Goal: Navigation & Orientation: Find specific page/section

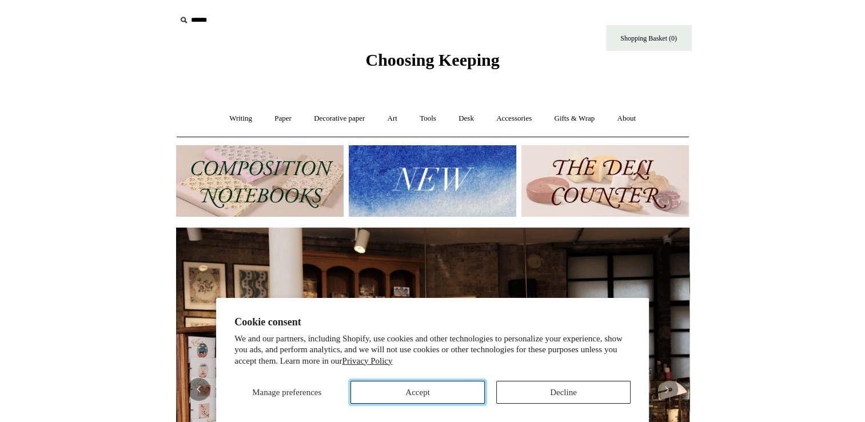
click at [432, 384] on button "Accept" at bounding box center [418, 392] width 134 height 23
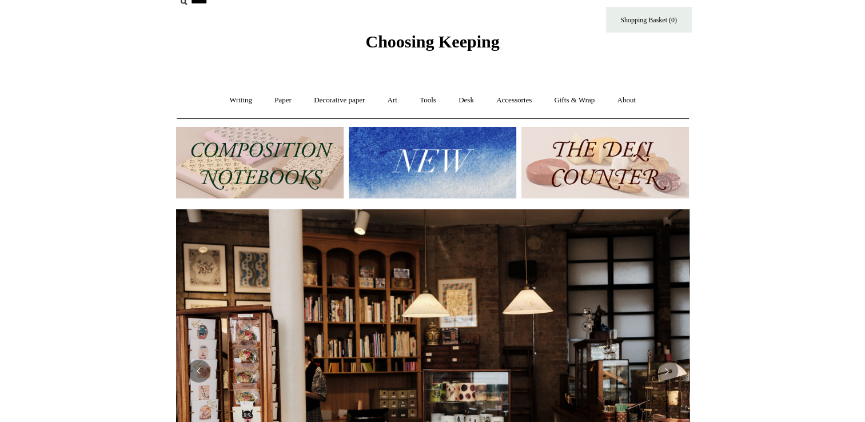
scroll to position [19, 0]
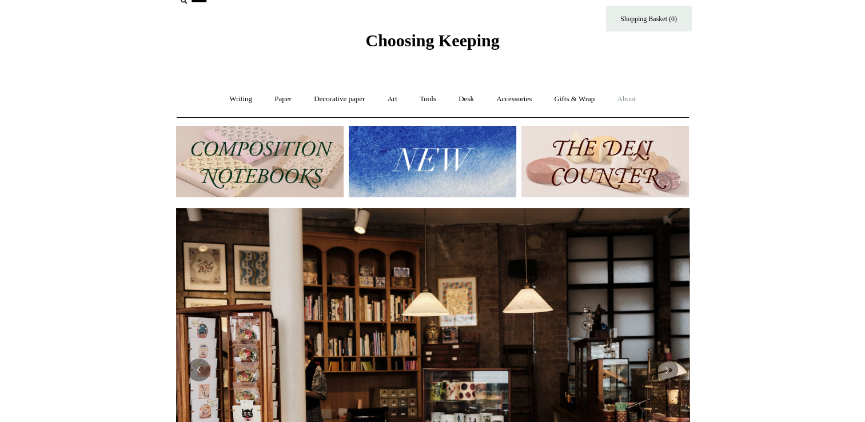
click at [631, 96] on link "About +" at bounding box center [626, 99] width 39 height 30
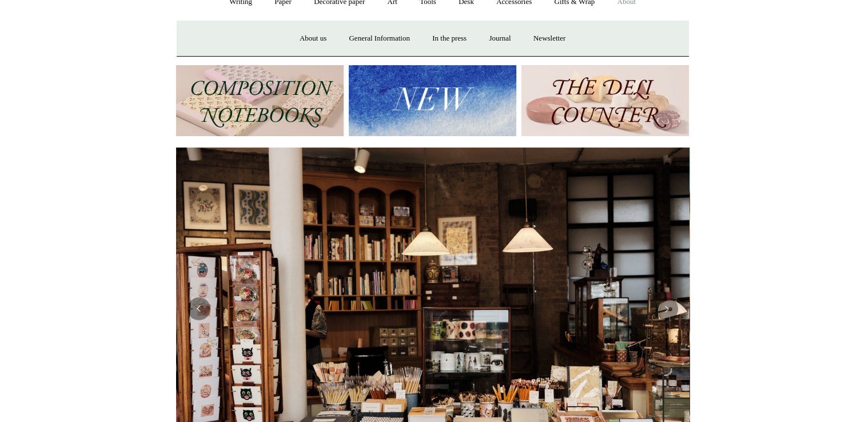
scroll to position [0, 0]
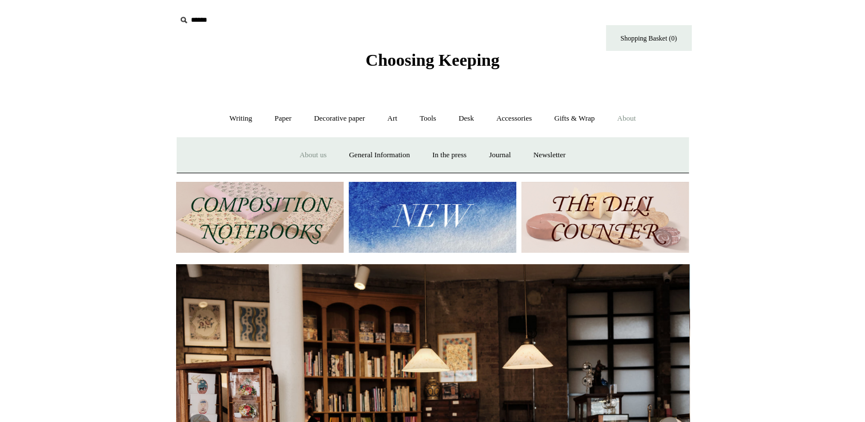
click at [302, 152] on link "About us" at bounding box center [312, 155] width 47 height 30
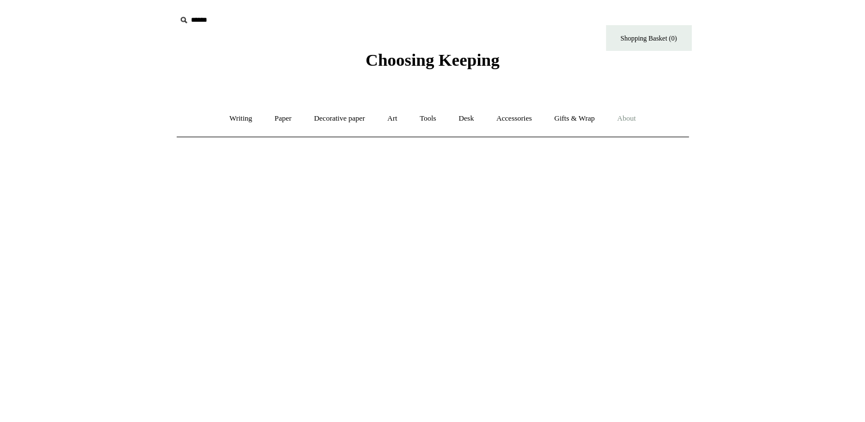
click at [629, 118] on link "About +" at bounding box center [626, 119] width 39 height 30
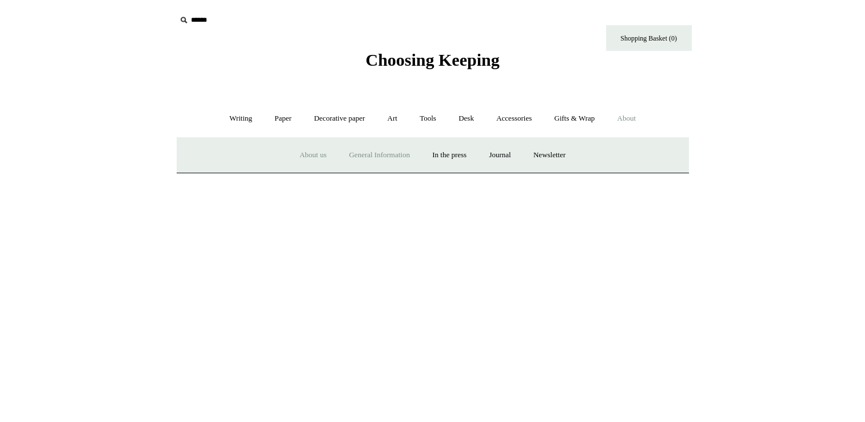
click at [390, 157] on link "General Information" at bounding box center [379, 155] width 81 height 30
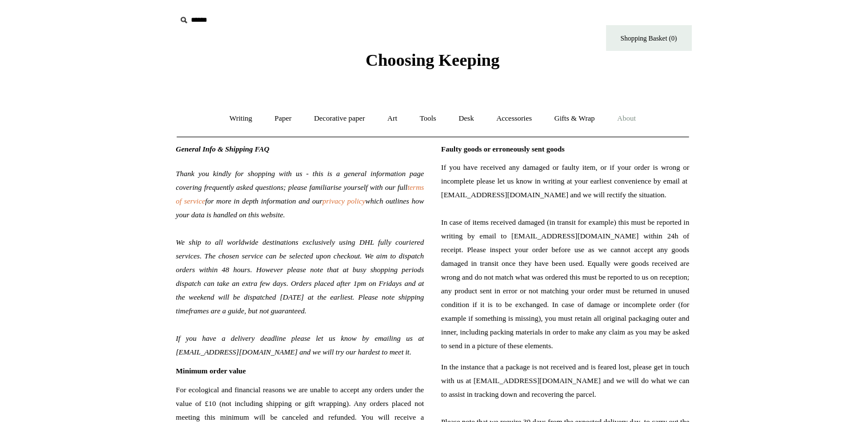
click at [633, 122] on link "About +" at bounding box center [626, 119] width 39 height 30
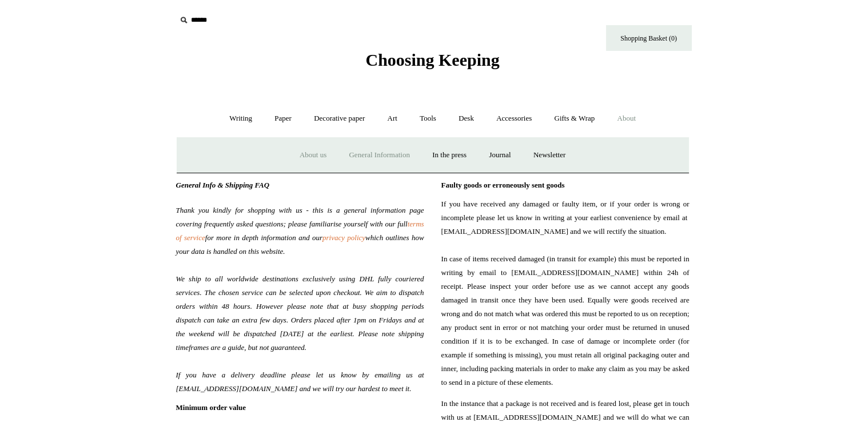
click at [299, 150] on link "About us" at bounding box center [312, 155] width 47 height 30
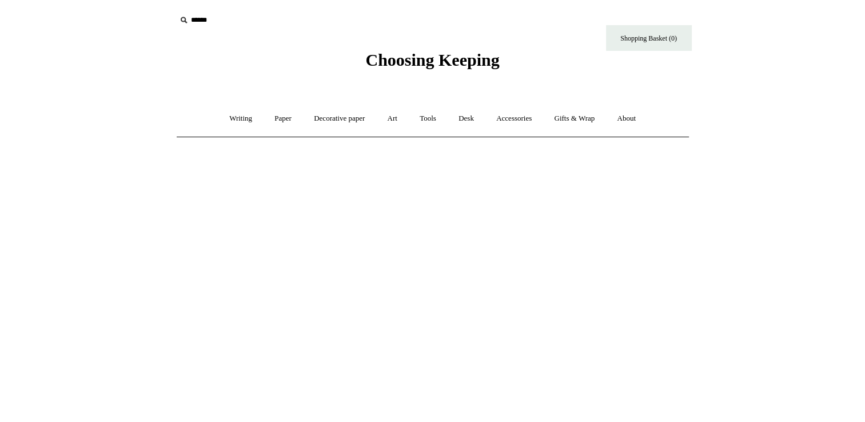
click at [419, 52] on span "Choosing Keeping" at bounding box center [433, 59] width 134 height 19
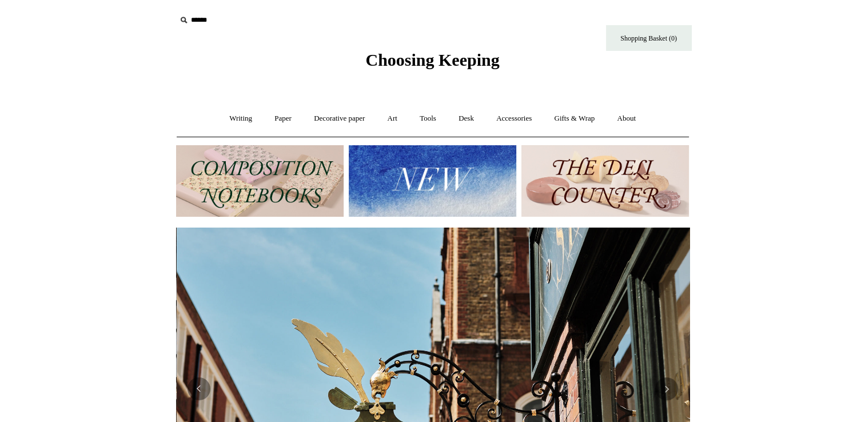
scroll to position [0, 514]
click at [421, 178] on img at bounding box center [433, 181] width 168 height 72
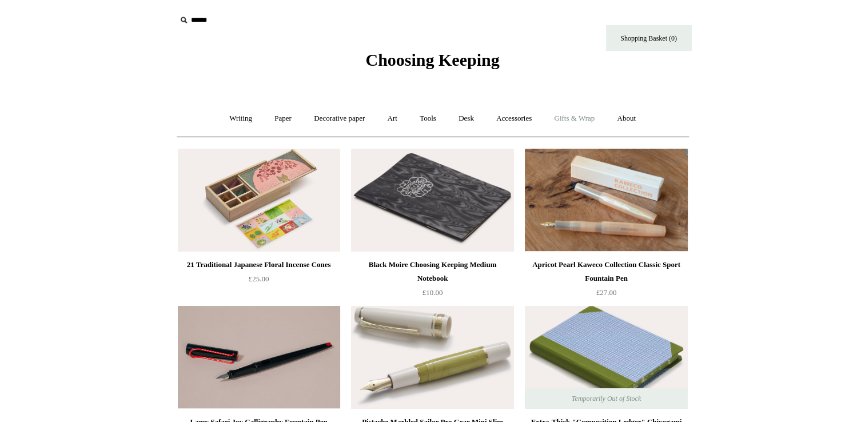
click at [565, 118] on link "Gifts & Wrap +" at bounding box center [574, 119] width 61 height 30
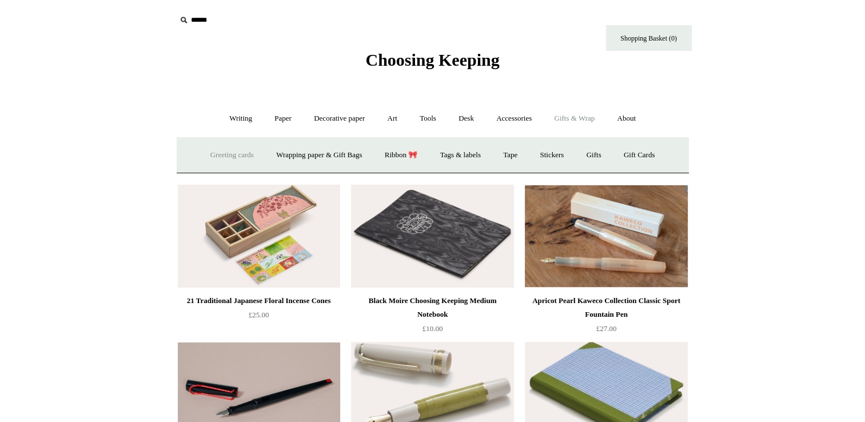
click at [222, 153] on link "Greeting cards +" at bounding box center [232, 155] width 64 height 30
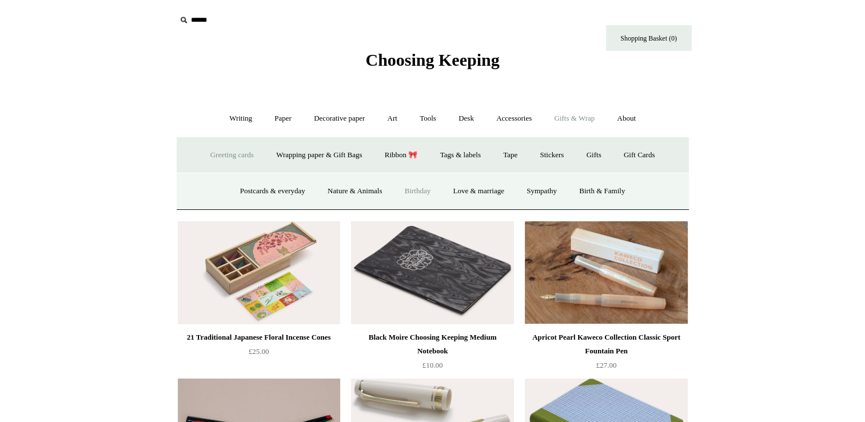
click at [418, 191] on link "Birthday" at bounding box center [418, 191] width 47 height 30
